Goal: Task Accomplishment & Management: Use online tool/utility

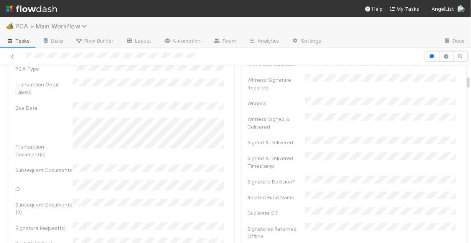
scroll to position [123, 0]
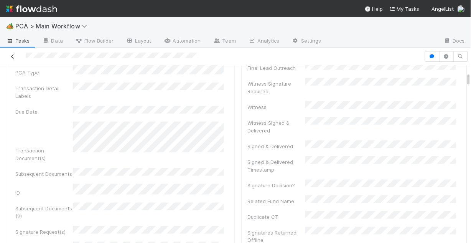
click at [14, 54] on icon at bounding box center [13, 56] width 8 height 5
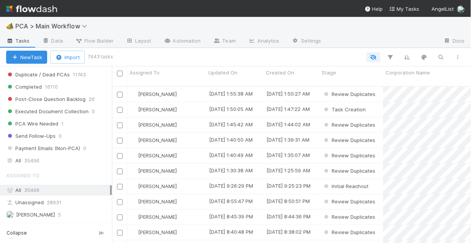
scroll to position [829, 0]
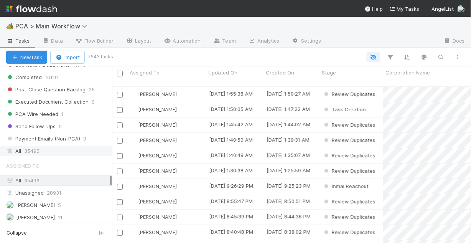
click at [40, 149] on div "All 35496" at bounding box center [58, 151] width 104 height 10
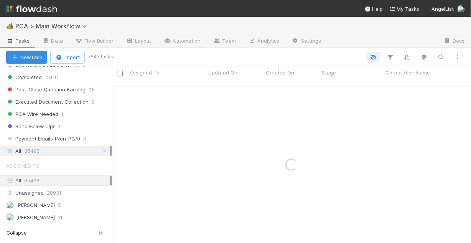
click at [341, 30] on div "🏕️ PCA > Main Workflow" at bounding box center [235, 26] width 471 height 18
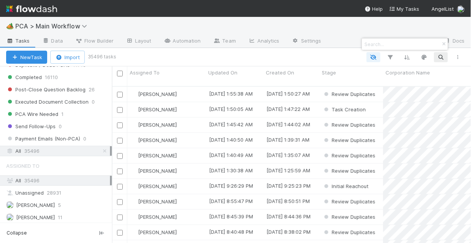
scroll to position [158, 355]
paste input "Grellas Shah"
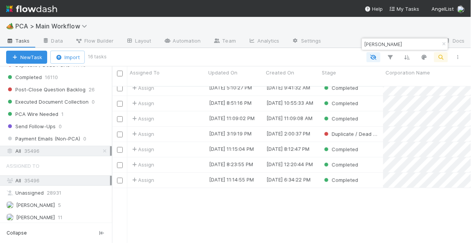
scroll to position [0, 0]
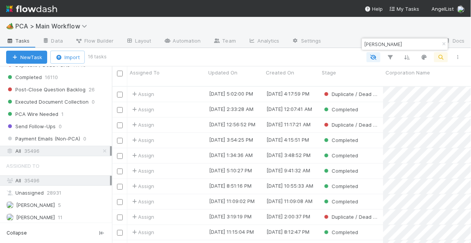
type input "Grellas Shah"
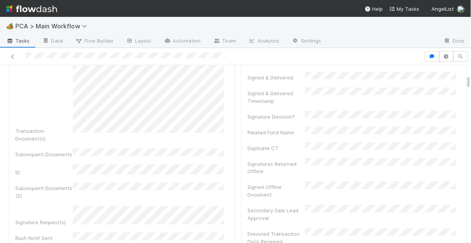
scroll to position [154, 0]
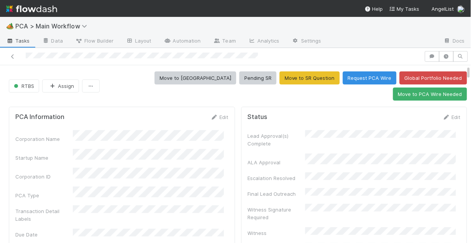
scroll to position [31, 0]
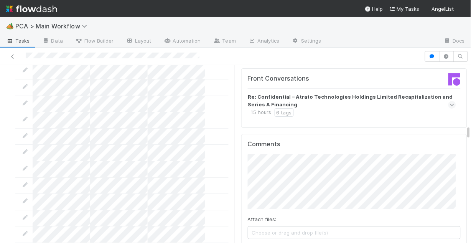
scroll to position [1105, 0]
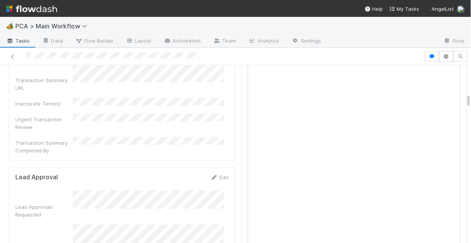
scroll to position [614, 0]
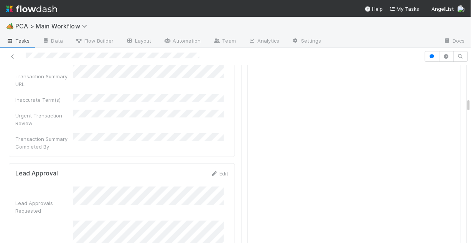
click at [73, 187] on div "Lead Approvals Requested Lead Approvals Confirmed Select Funds: Test Check Lead…" at bounding box center [121, 245] width 213 height 117
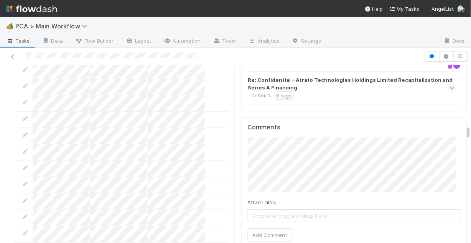
scroll to position [1136, 0]
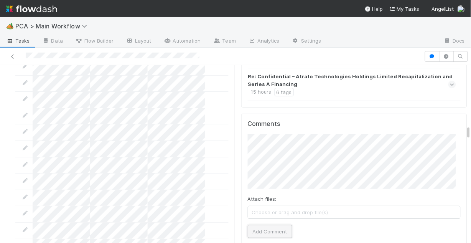
click at [274, 225] on button "Add Comment" at bounding box center [270, 231] width 45 height 13
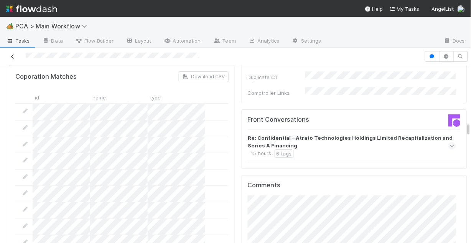
click at [13, 56] on icon at bounding box center [13, 56] width 8 height 5
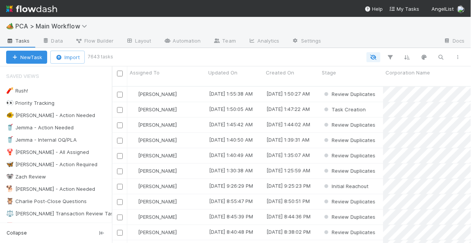
scroll to position [158, 355]
click at [43, 114] on div "🐠 Chris - Action Needed" at bounding box center [50, 116] width 89 height 10
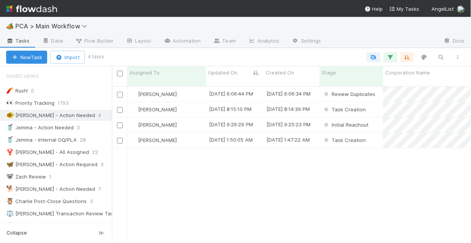
scroll to position [158, 355]
click at [181, 88] on div "Chris DelBianco" at bounding box center [166, 94] width 79 height 15
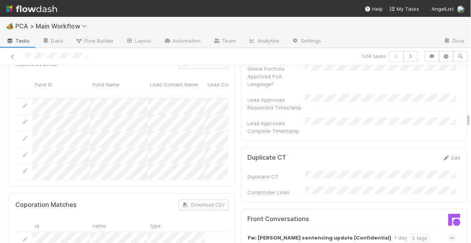
scroll to position [676, 0]
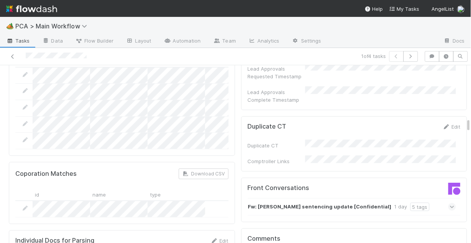
click at [450, 203] on icon at bounding box center [452, 207] width 5 height 8
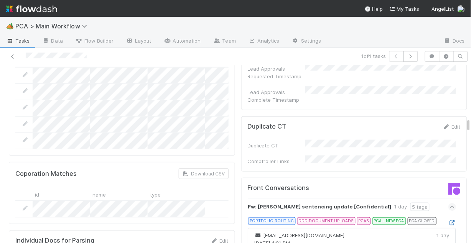
click at [449, 220] on icon at bounding box center [453, 222] width 8 height 5
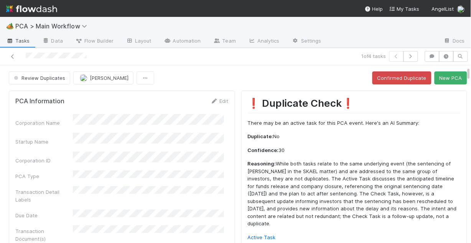
scroll to position [61, 0]
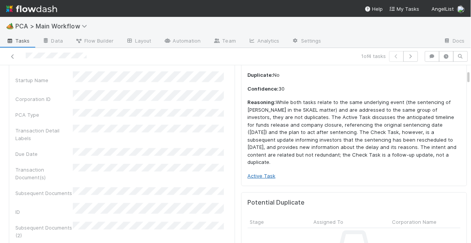
click at [263, 173] on link "Active Task" at bounding box center [262, 176] width 28 height 6
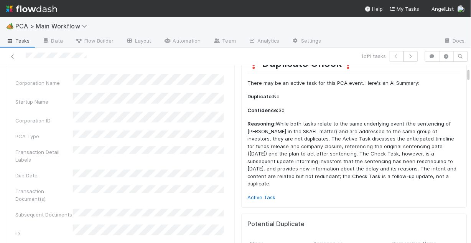
scroll to position [0, 0]
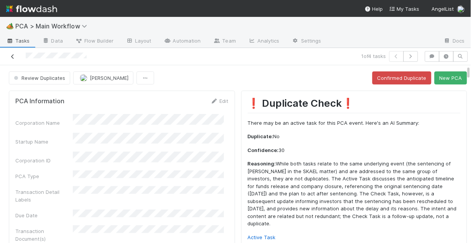
click at [12, 54] on icon at bounding box center [13, 56] width 8 height 5
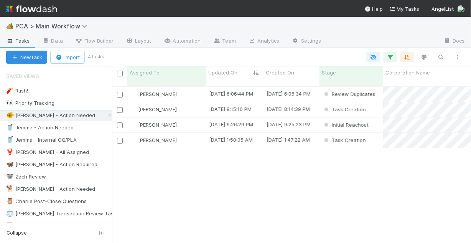
scroll to position [158, 355]
click at [195, 102] on div "Chris DelBianco" at bounding box center [166, 109] width 79 height 15
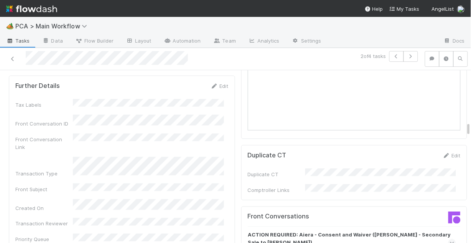
scroll to position [768, 0]
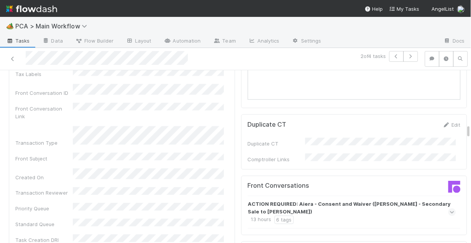
click at [450, 208] on icon at bounding box center [452, 212] width 5 height 8
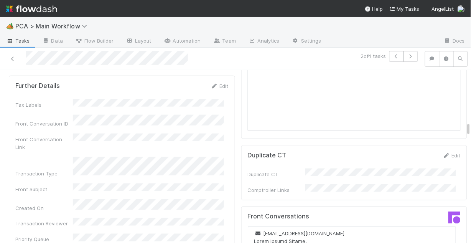
scroll to position [0, 0]
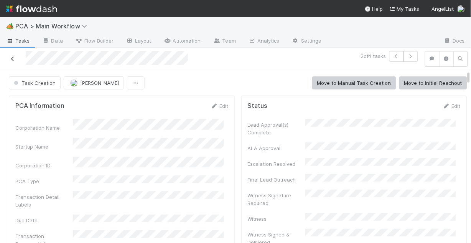
click at [12, 57] on icon at bounding box center [13, 58] width 8 height 5
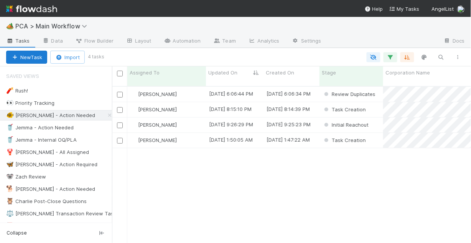
scroll to position [158, 355]
click at [197, 119] on div "Chris DelBianco" at bounding box center [166, 124] width 79 height 15
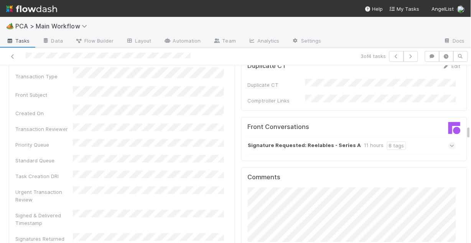
scroll to position [829, 0]
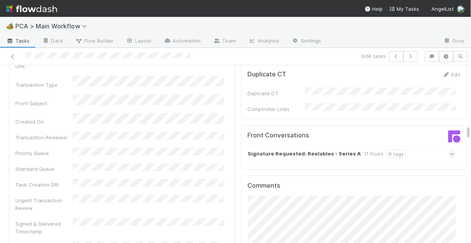
click at [450, 150] on icon at bounding box center [452, 154] width 5 height 8
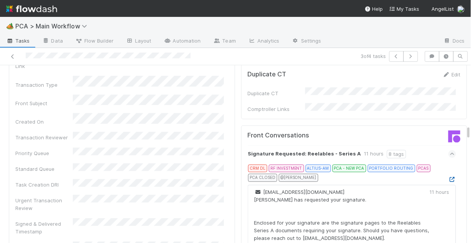
click at [449, 177] on icon at bounding box center [453, 179] width 8 height 5
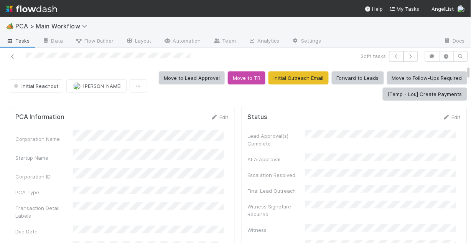
scroll to position [0, 0]
click at [217, 117] on link "Edit" at bounding box center [220, 117] width 18 height 6
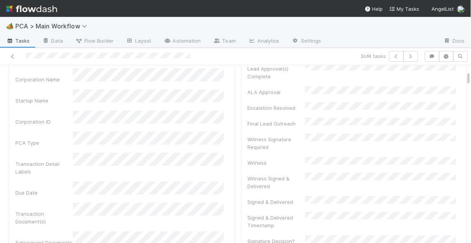
scroll to position [31, 0]
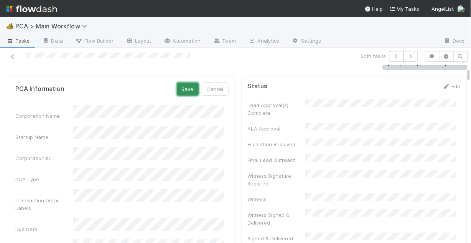
click at [177, 91] on button "Save" at bounding box center [188, 89] width 22 height 13
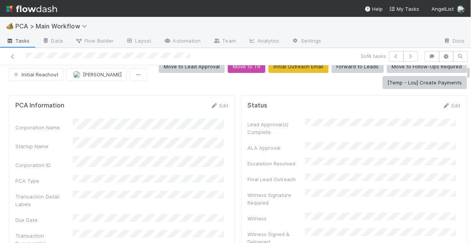
scroll to position [0, 0]
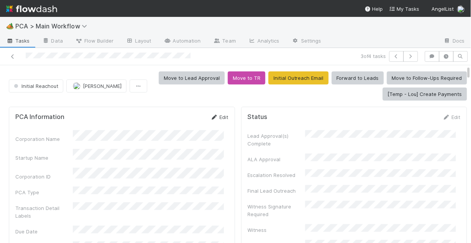
click at [213, 118] on icon at bounding box center [215, 117] width 8 height 5
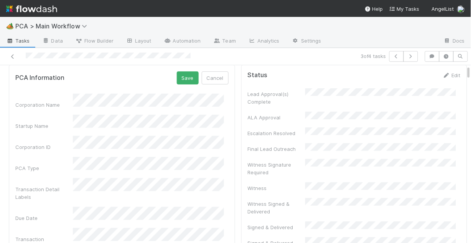
scroll to position [61, 0]
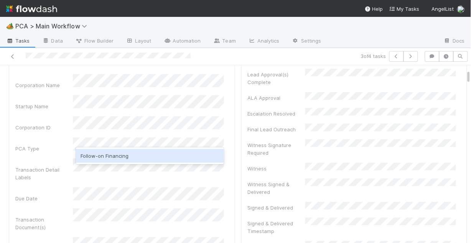
click at [122, 158] on div "Follow-on Financing" at bounding box center [150, 156] width 148 height 14
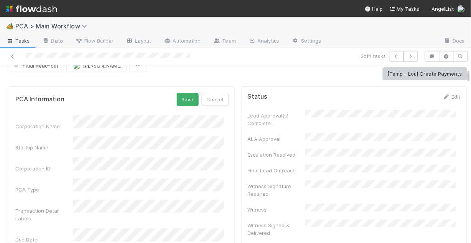
scroll to position [0, 0]
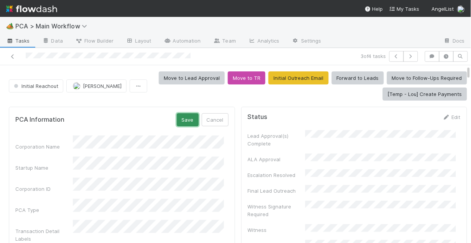
click at [187, 121] on button "Save" at bounding box center [188, 119] width 22 height 13
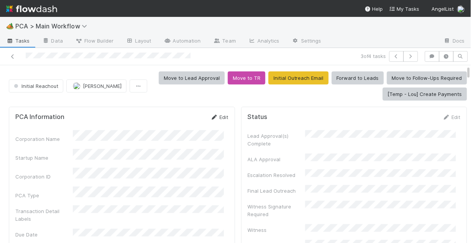
click at [218, 114] on link "Edit" at bounding box center [220, 117] width 18 height 6
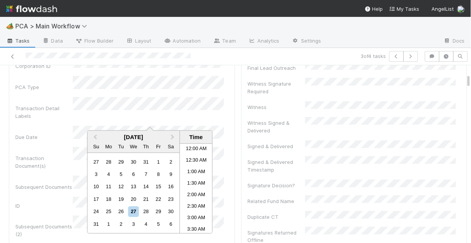
scroll to position [122, 0]
click at [147, 210] on div "28" at bounding box center [146, 212] width 10 height 10
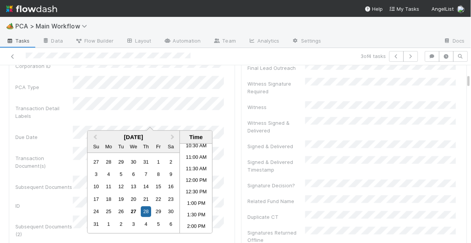
scroll to position [276, 0]
click at [193, 216] on li "3:00 PM" at bounding box center [196, 220] width 33 height 12
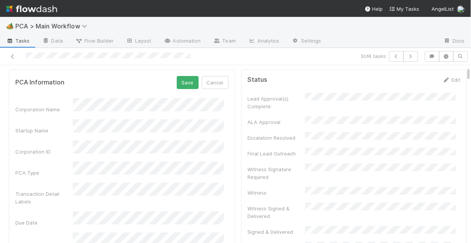
scroll to position [0, 0]
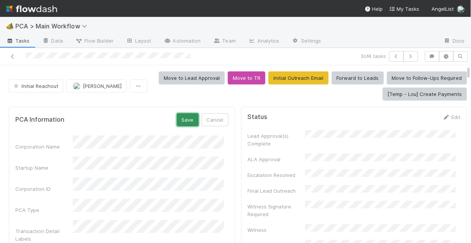
click at [177, 120] on button "Save" at bounding box center [188, 119] width 22 height 13
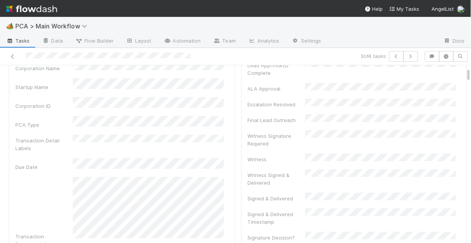
scroll to position [31, 0]
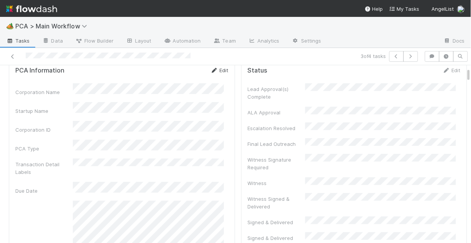
click at [217, 71] on link "Edit" at bounding box center [220, 70] width 18 height 6
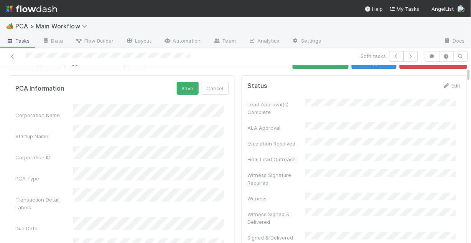
scroll to position [0, 0]
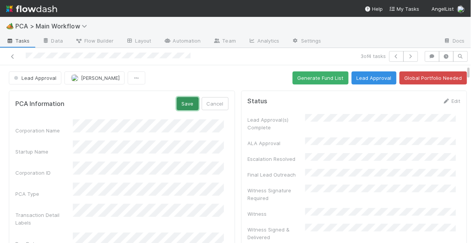
click at [182, 103] on button "Save" at bounding box center [188, 103] width 22 height 13
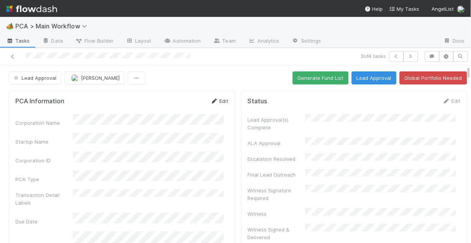
click at [216, 101] on link "Edit" at bounding box center [220, 101] width 18 height 6
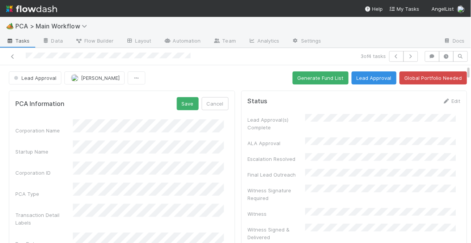
click at [184, 106] on button "Save" at bounding box center [188, 103] width 22 height 13
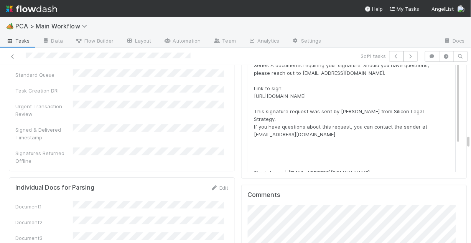
scroll to position [983, 0]
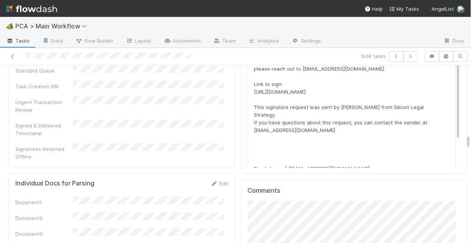
click at [242, 180] on div "Comments Attach files: Choose or drag and drop file(s) Add Comment" at bounding box center [354, 247] width 226 height 134
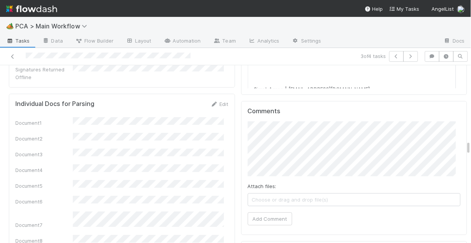
scroll to position [1075, 0]
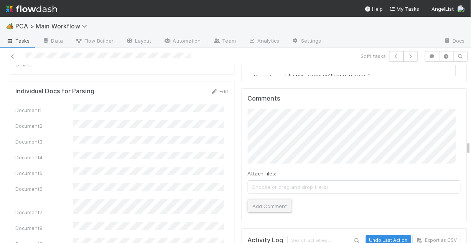
click at [271, 200] on button "Add Comment" at bounding box center [270, 206] width 45 height 13
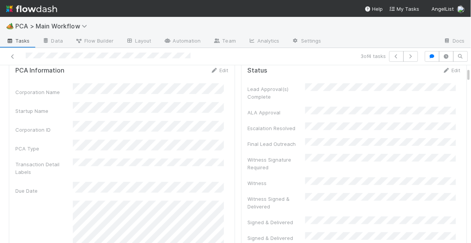
scroll to position [0, 0]
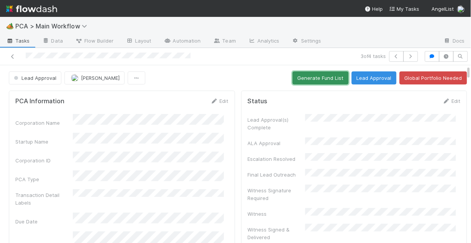
click at [304, 80] on button "Generate Fund List" at bounding box center [321, 77] width 56 height 13
click at [12, 56] on icon at bounding box center [13, 56] width 8 height 5
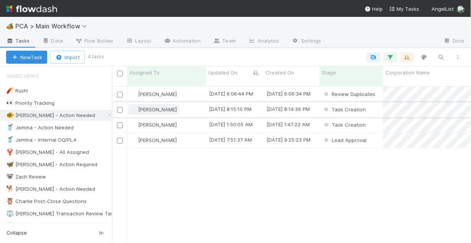
scroll to position [158, 355]
click at [191, 117] on div "Chris DelBianco" at bounding box center [166, 124] width 79 height 15
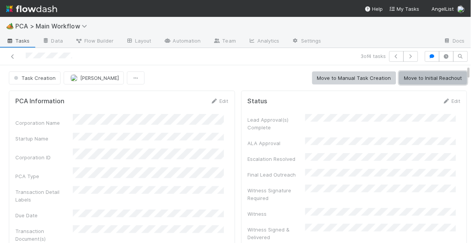
click at [424, 78] on button "Move to Initial Reachout" at bounding box center [434, 77] width 68 height 13
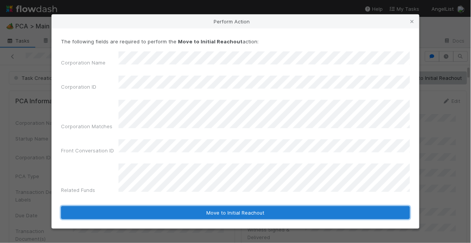
click at [217, 206] on button "Move to Initial Reachout" at bounding box center [235, 212] width 349 height 13
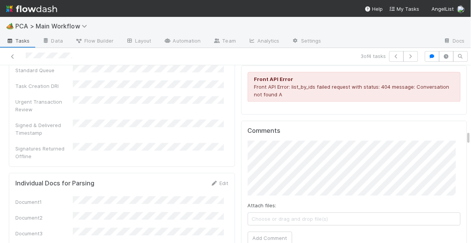
scroll to position [891, 0]
click at [271, 230] on button "Add Comment" at bounding box center [270, 236] width 45 height 13
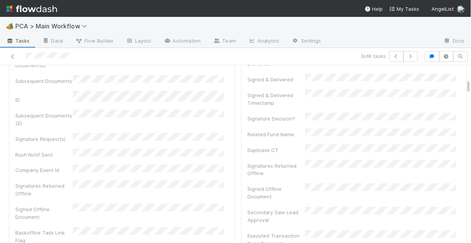
scroll to position [184, 0]
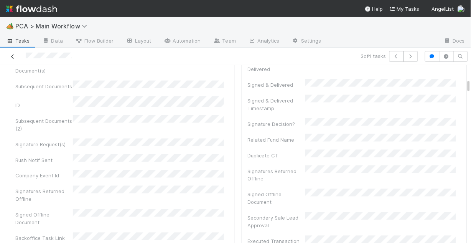
click at [14, 56] on icon at bounding box center [13, 56] width 8 height 5
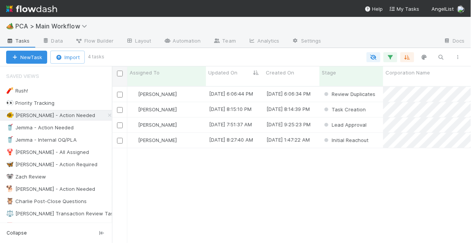
scroll to position [158, 355]
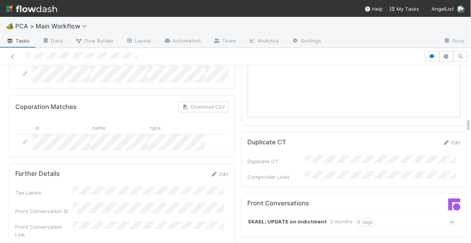
scroll to position [768, 0]
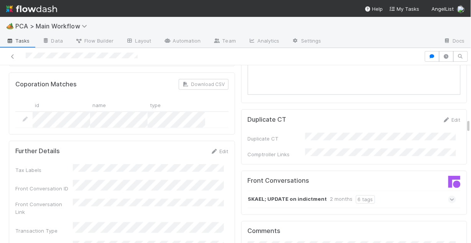
click at [450, 196] on icon at bounding box center [452, 200] width 5 height 8
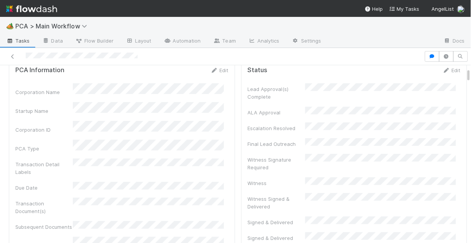
scroll to position [0, 0]
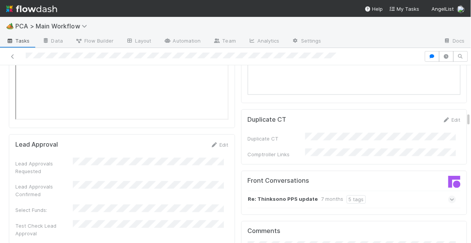
scroll to position [829, 0]
